Goal: Task Accomplishment & Management: Manage account settings

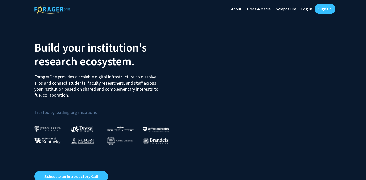
click at [305, 9] on link "Log In" at bounding box center [307, 9] width 16 height 18
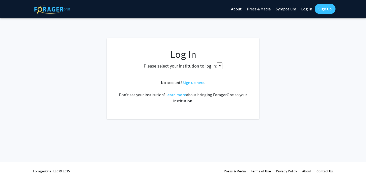
select select
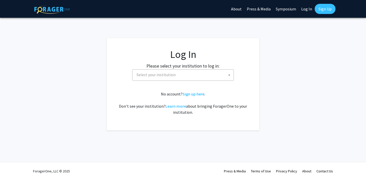
click at [174, 73] on span "Select your institution" at bounding box center [183, 75] width 99 height 10
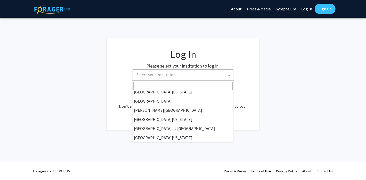
scroll to position [178, 0]
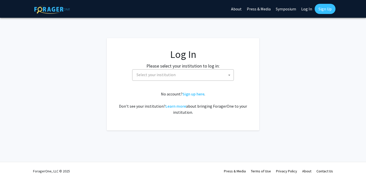
click at [167, 75] on span "Select your institution" at bounding box center [156, 74] width 39 height 5
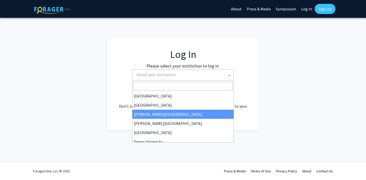
scroll to position [10, 0]
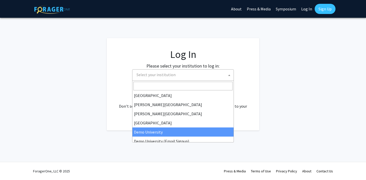
select select "8"
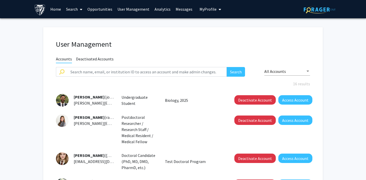
click at [208, 7] on span "My Profile" at bounding box center [208, 9] width 17 height 5
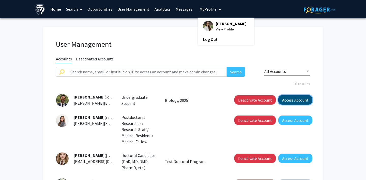
click at [298, 99] on button "Access Account" at bounding box center [295, 99] width 34 height 9
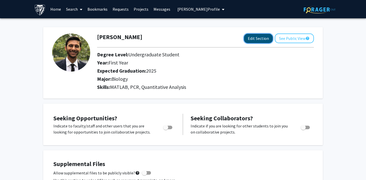
click at [267, 41] on button "Edit Section" at bounding box center [258, 38] width 29 height 9
select select
select select "2025"
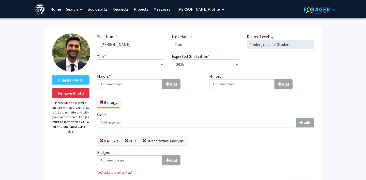
click at [177, 7] on span "Joe Doe's Profile" at bounding box center [198, 9] width 42 height 5
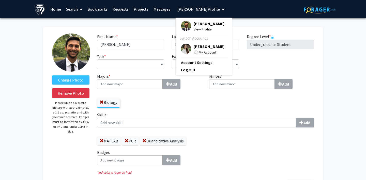
click at [177, 7] on span "Joe Doe's Profile" at bounding box center [198, 9] width 42 height 5
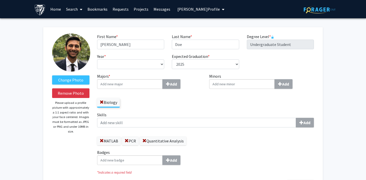
click at [72, 8] on link "Search" at bounding box center [74, 9] width 21 height 18
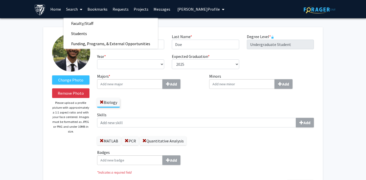
click at [72, 8] on link "Search" at bounding box center [74, 9] width 21 height 18
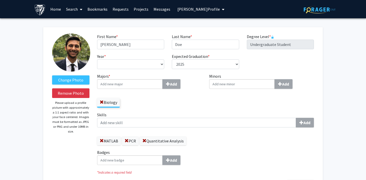
click at [54, 7] on link "Home" at bounding box center [56, 9] width 16 height 18
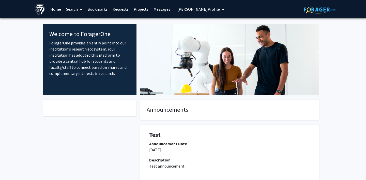
click at [186, 11] on span "Joe Doe's Profile" at bounding box center [198, 9] width 42 height 5
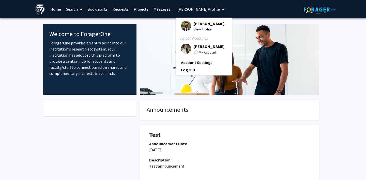
click at [68, 8] on link "Search" at bounding box center [74, 9] width 21 height 18
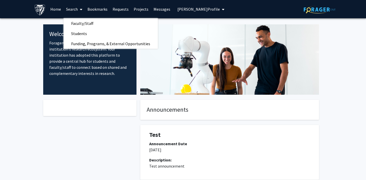
click at [138, 8] on link "Projects" at bounding box center [141, 9] width 20 height 18
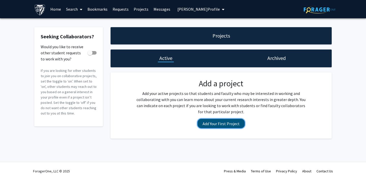
click at [213, 121] on button "Add Your First Project" at bounding box center [221, 123] width 47 height 9
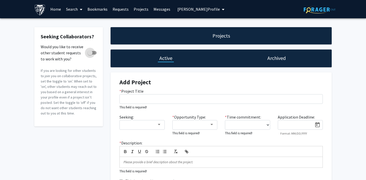
click at [91, 53] on span at bounding box center [89, 52] width 5 height 5
click at [90, 55] on input "Would you like to receive other student requests to work with you?" at bounding box center [90, 55] width 0 height 0
checkbox input "true"
click at [192, 9] on span "Joe Doe's Profile" at bounding box center [198, 9] width 42 height 5
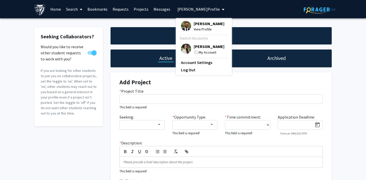
click at [194, 31] on span "View Profile" at bounding box center [209, 29] width 31 height 6
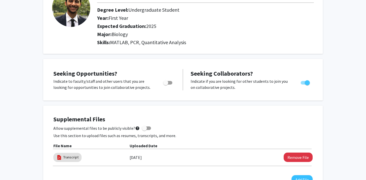
scroll to position [47, 0]
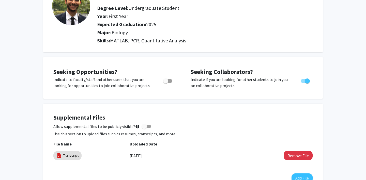
click at [306, 82] on span "Toggle" at bounding box center [307, 81] width 5 height 5
click at [303, 83] on input "Would you like to receive other student requests to work with you?" at bounding box center [303, 83] width 0 height 0
checkbox input "false"
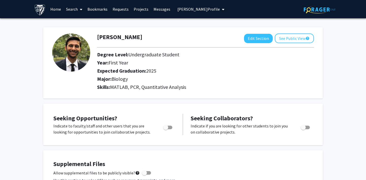
click at [118, 8] on link "Requests" at bounding box center [120, 9] width 21 height 18
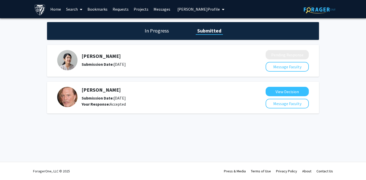
click at [140, 11] on link "Projects" at bounding box center [141, 9] width 20 height 18
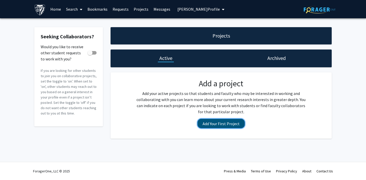
click at [214, 126] on button "Add Your First Project" at bounding box center [221, 123] width 47 height 9
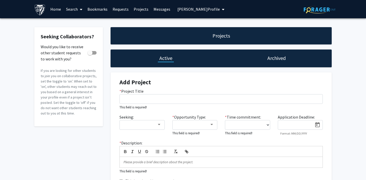
click at [183, 9] on span "Joe Doe's Profile" at bounding box center [198, 9] width 42 height 5
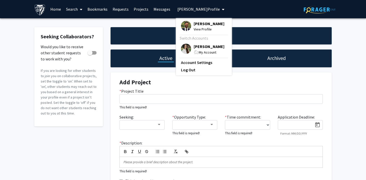
click at [181, 25] on img at bounding box center [186, 26] width 10 height 10
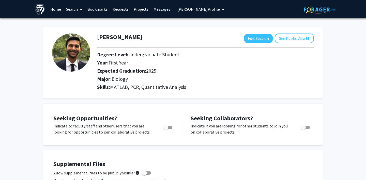
click at [182, 10] on span "Joe Doe's Profile" at bounding box center [198, 9] width 42 height 5
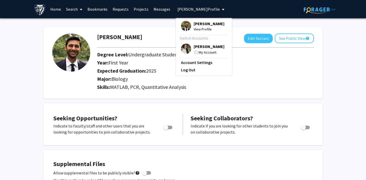
click at [185, 50] on img at bounding box center [186, 49] width 10 height 10
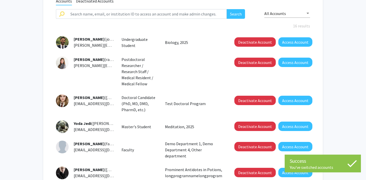
scroll to position [64, 0]
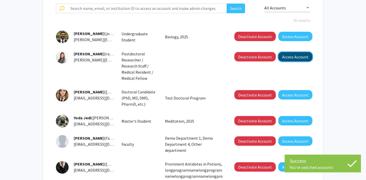
click at [301, 59] on button "Access Account" at bounding box center [295, 56] width 34 height 9
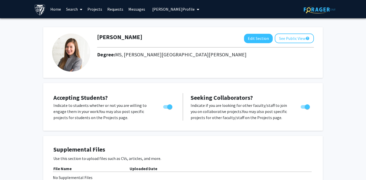
click at [173, 13] on button "Rachel Doe's Profile" at bounding box center [176, 9] width 50 height 18
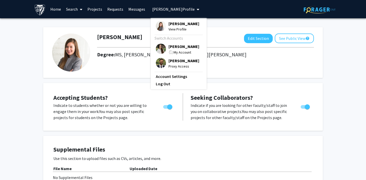
click at [159, 61] on img at bounding box center [161, 63] width 10 height 10
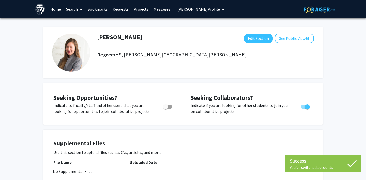
checkbox input "false"
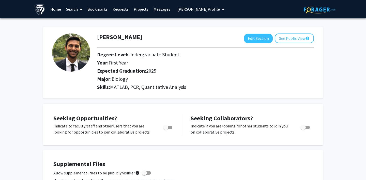
click at [190, 10] on span "Joe Doe's Profile" at bounding box center [198, 9] width 42 height 5
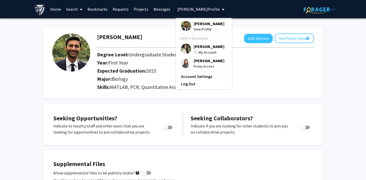
click at [183, 66] on img at bounding box center [186, 63] width 10 height 10
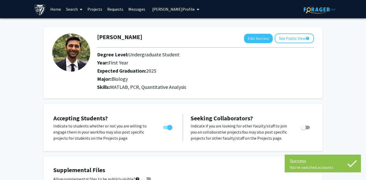
checkbox input "true"
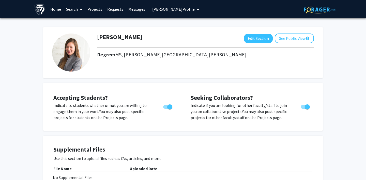
click at [93, 7] on link "Projects" at bounding box center [95, 9] width 20 height 18
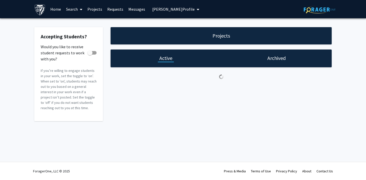
checkbox input "true"
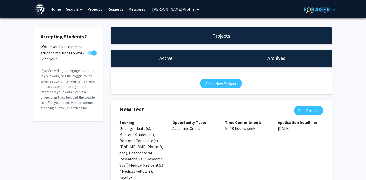
click at [115, 10] on link "Requests" at bounding box center [115, 9] width 21 height 18
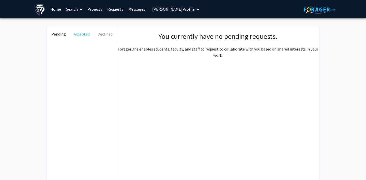
click at [84, 35] on button "Accepted" at bounding box center [81, 34] width 23 height 14
click at [103, 35] on button "Declined" at bounding box center [105, 34] width 23 height 14
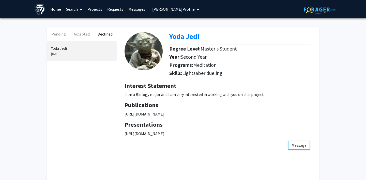
scroll to position [52, 0]
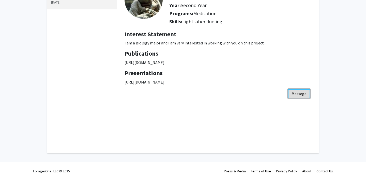
click at [300, 98] on button "Message" at bounding box center [299, 93] width 22 height 9
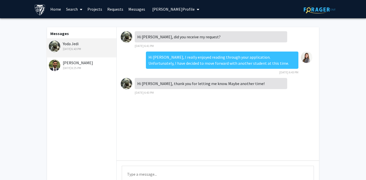
click at [84, 63] on div "Joe Doe Dec 14, 2023 8:25 PM" at bounding box center [82, 65] width 66 height 11
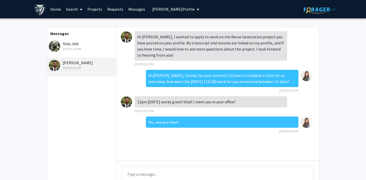
click at [85, 44] on div "Yoda Jedi Jul 1, 2025 6:43 PM" at bounding box center [82, 46] width 66 height 11
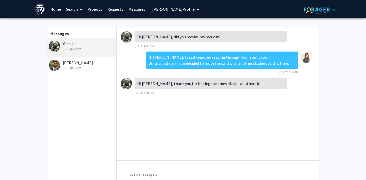
click at [131, 8] on link "Messages" at bounding box center [137, 9] width 22 height 18
click at [110, 7] on link "Requests" at bounding box center [115, 9] width 21 height 18
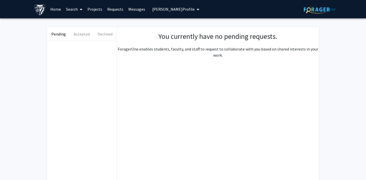
click at [96, 8] on link "Projects" at bounding box center [95, 9] width 20 height 18
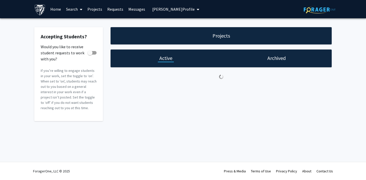
checkbox input "true"
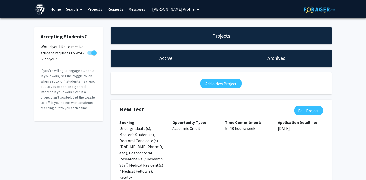
click at [77, 9] on link "Search" at bounding box center [74, 9] width 21 height 18
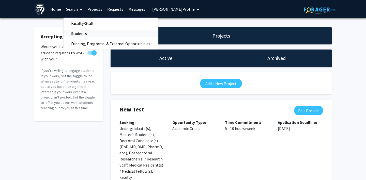
click at [83, 30] on span "Students" at bounding box center [79, 33] width 31 height 10
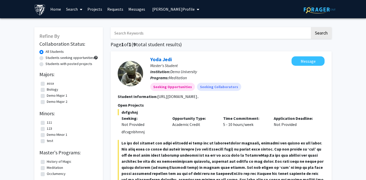
click at [75, 8] on link "Search" at bounding box center [74, 9] width 21 height 18
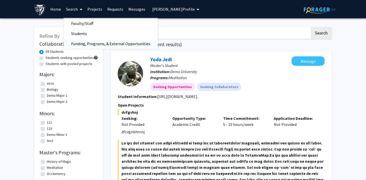
click at [84, 42] on span "Funding, Programs, & External Opportunities" at bounding box center [111, 44] width 94 height 10
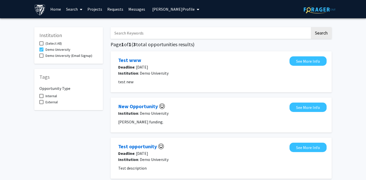
click at [77, 9] on link "Search" at bounding box center [74, 9] width 21 height 18
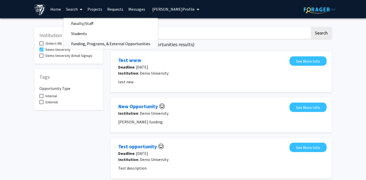
click at [85, 45] on span "Funding, Programs, & External Opportunities" at bounding box center [111, 44] width 94 height 10
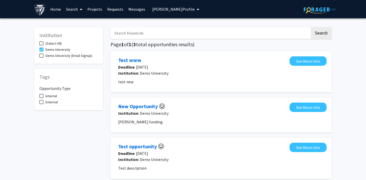
click at [165, 11] on span "Rachel Doe's Profile" at bounding box center [173, 9] width 42 height 5
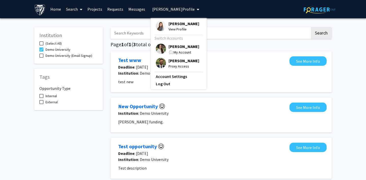
click at [160, 48] on img at bounding box center [161, 49] width 10 height 10
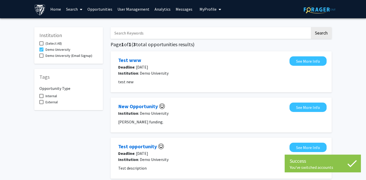
click at [71, 8] on link "Search" at bounding box center [74, 9] width 21 height 18
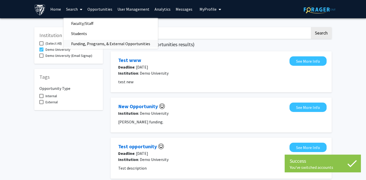
click at [76, 41] on span "Funding, Programs, & External Opportunities" at bounding box center [111, 44] width 94 height 10
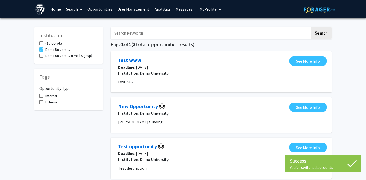
click at [92, 10] on link "Opportunities" at bounding box center [100, 9] width 30 height 18
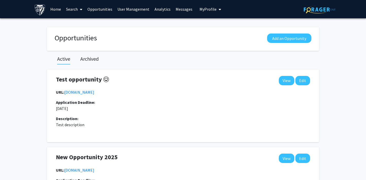
click at [203, 8] on span "My Profile" at bounding box center [208, 9] width 17 height 5
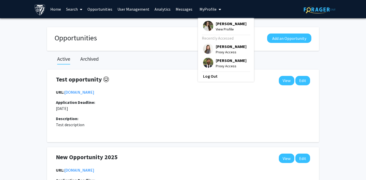
click at [203, 8] on span "My Profile" at bounding box center [208, 9] width 17 height 5
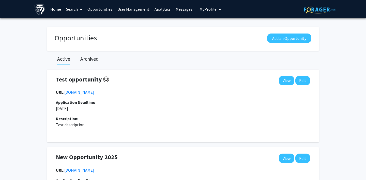
click at [178, 8] on link "Messages" at bounding box center [184, 9] width 22 height 18
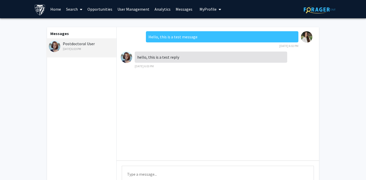
click at [160, 9] on link "Analytics" at bounding box center [162, 9] width 21 height 18
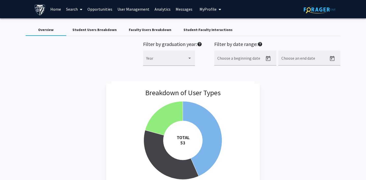
click at [141, 9] on link "User Management" at bounding box center [133, 9] width 37 height 18
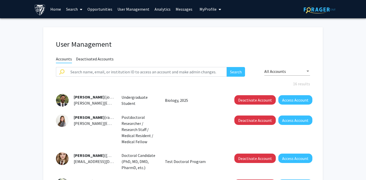
click at [100, 9] on link "Opportunities" at bounding box center [100, 9] width 30 height 18
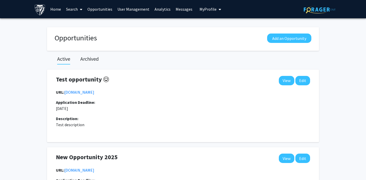
click at [160, 9] on link "Analytics" at bounding box center [162, 9] width 21 height 18
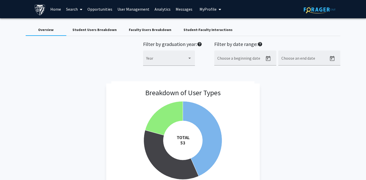
click at [184, 30] on div "Student-Faculty Interactions" at bounding box center [208, 29] width 49 height 5
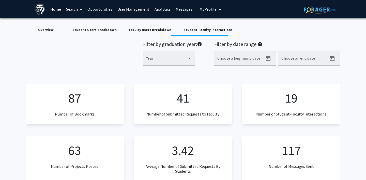
click at [205, 9] on span "My Profile" at bounding box center [208, 9] width 17 height 5
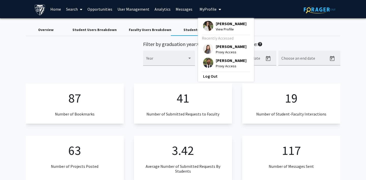
click at [205, 49] on img at bounding box center [208, 49] width 10 height 10
